Goal: Task Accomplishment & Management: Use online tool/utility

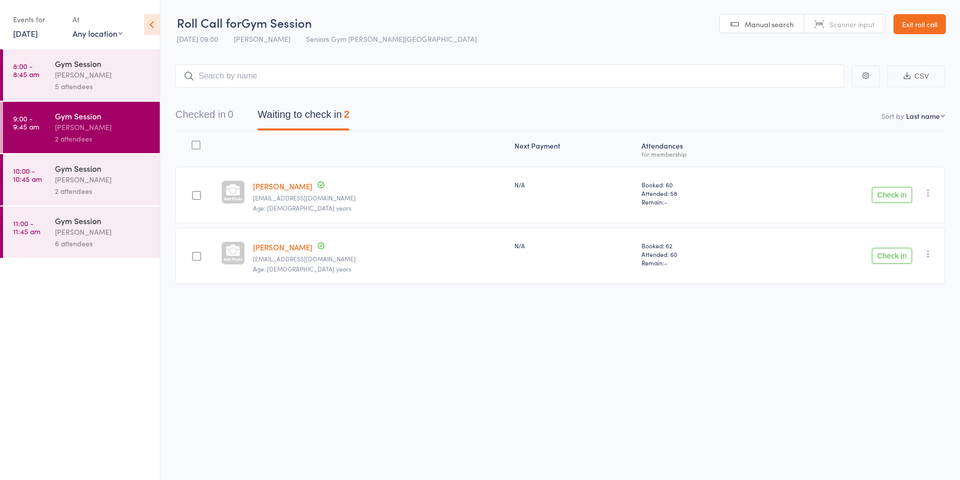
click at [887, 191] on button "Check in" at bounding box center [892, 195] width 40 height 16
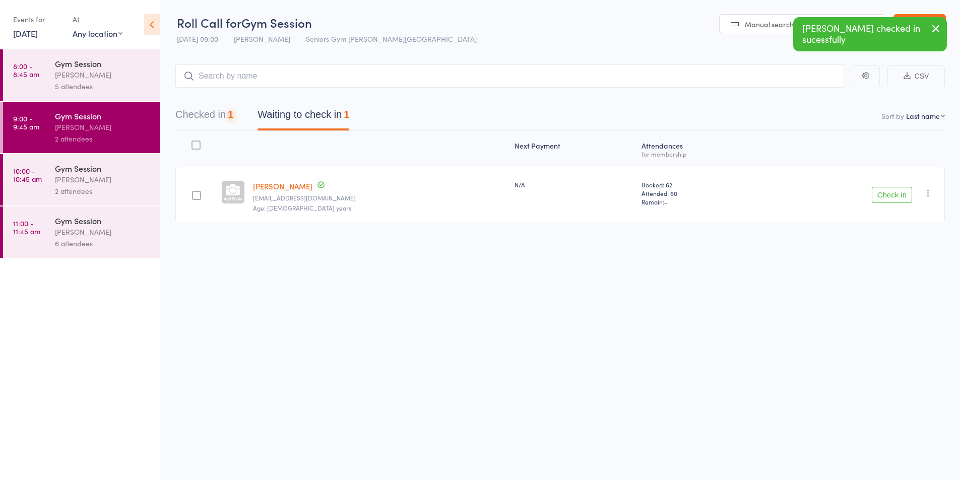
click at [887, 191] on button "Check in" at bounding box center [892, 195] width 40 height 16
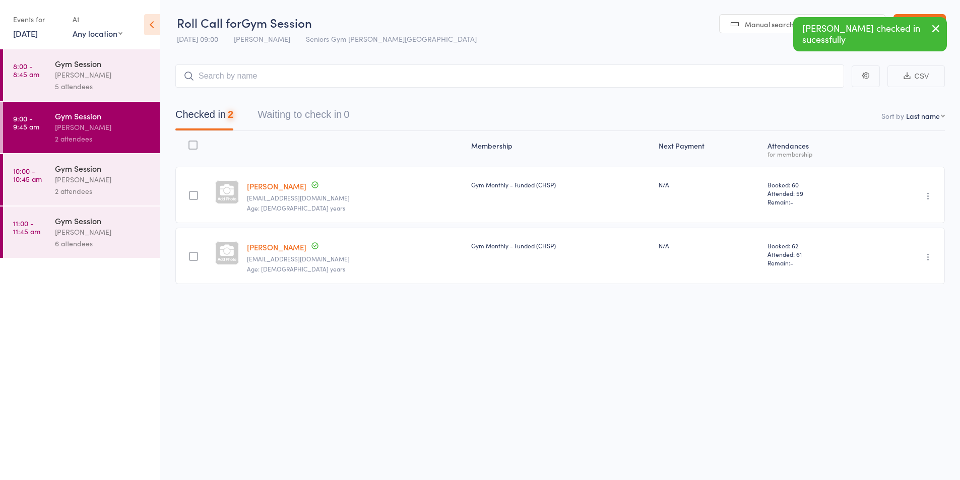
click at [68, 66] on div "Gym Session" at bounding box center [103, 63] width 96 height 11
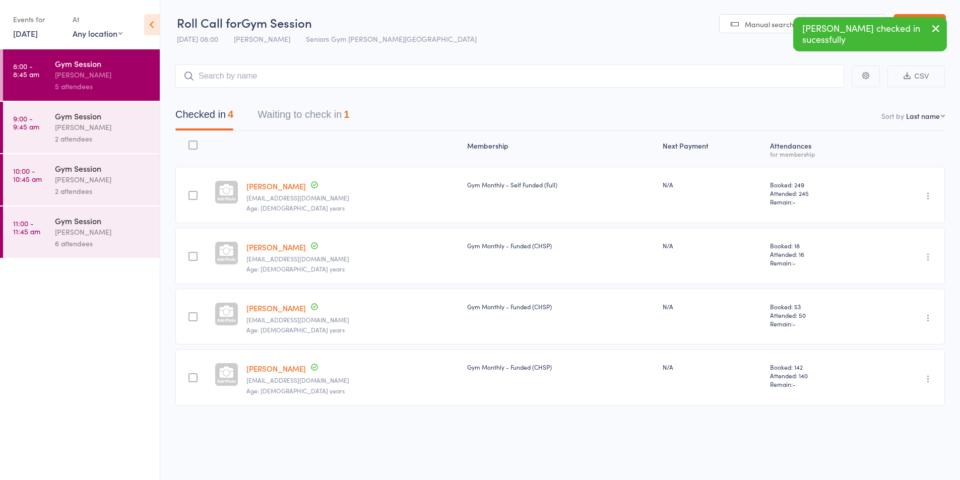
click at [331, 100] on div "Checked in 4 Waiting to check in 1" at bounding box center [560, 109] width 770 height 43
click at [334, 114] on button "Waiting to check in 1" at bounding box center [304, 117] width 92 height 27
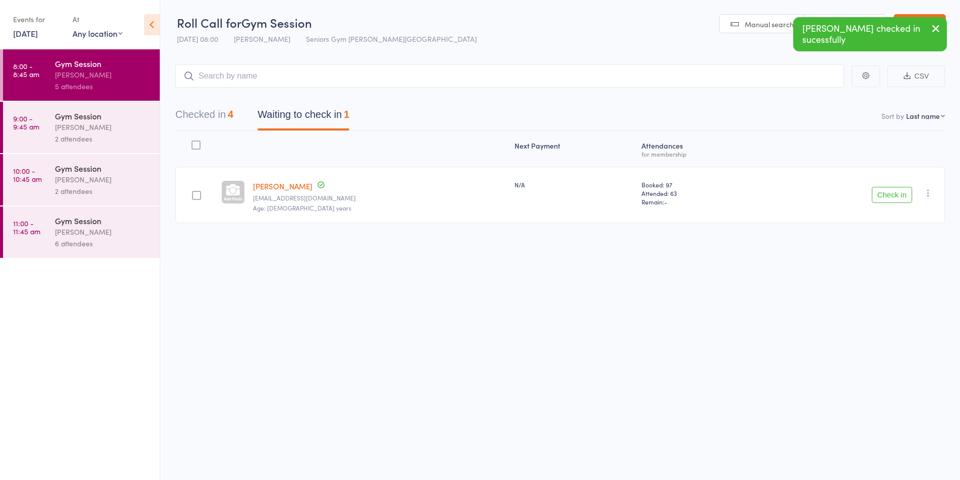
click at [890, 196] on button "Check in" at bounding box center [892, 195] width 40 height 16
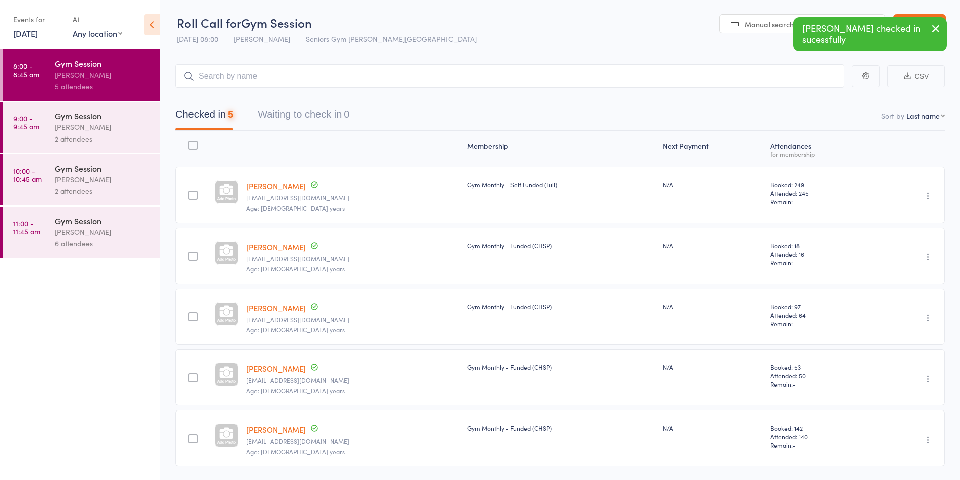
click at [215, 112] on button "Checked in 5" at bounding box center [204, 117] width 58 height 27
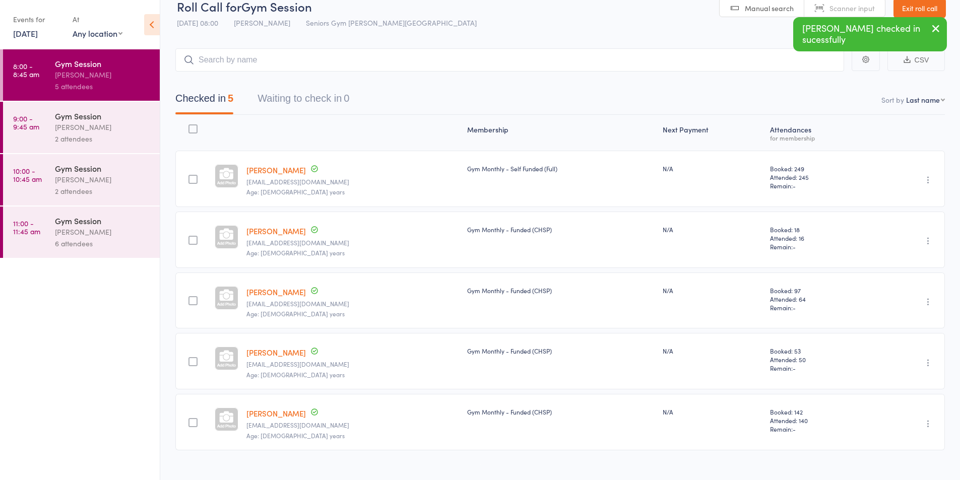
scroll to position [31, 0]
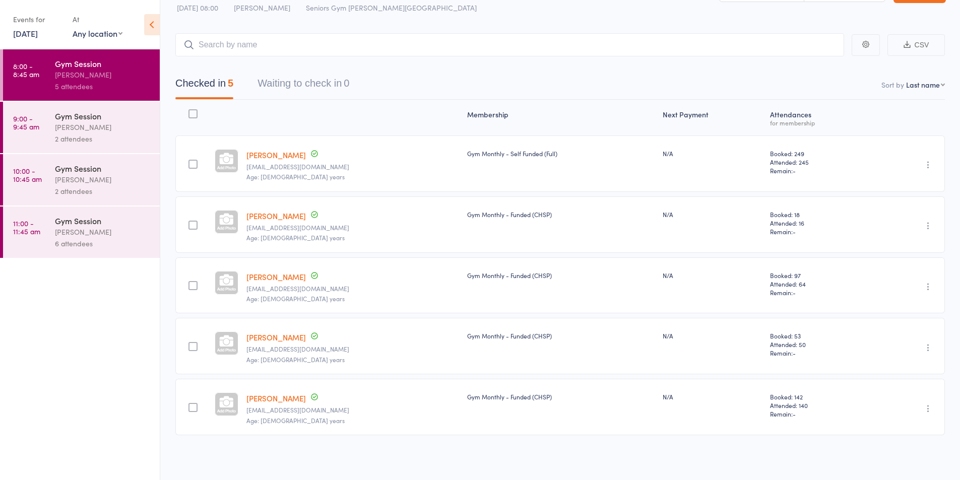
click at [83, 169] on div "Gym Session" at bounding box center [103, 168] width 96 height 11
